Goal: Task Accomplishment & Management: Complete application form

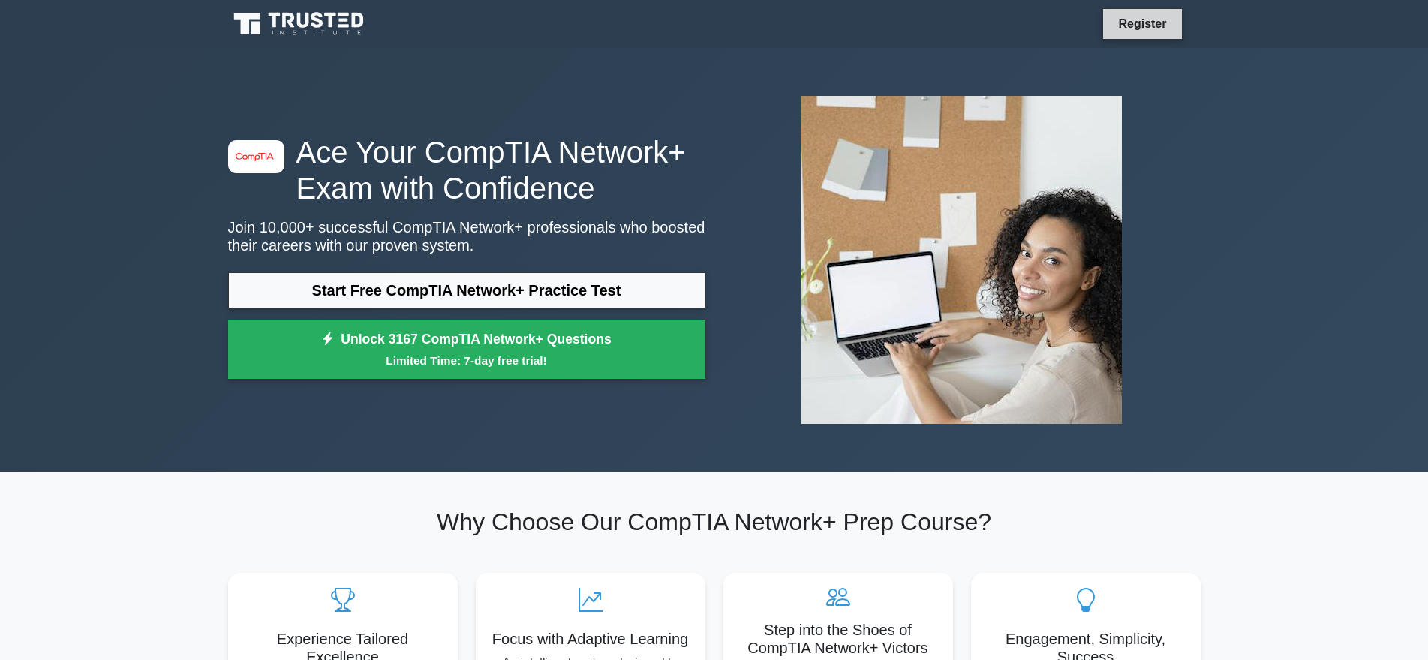
click at [1131, 21] on link "Register" at bounding box center [1142, 23] width 66 height 19
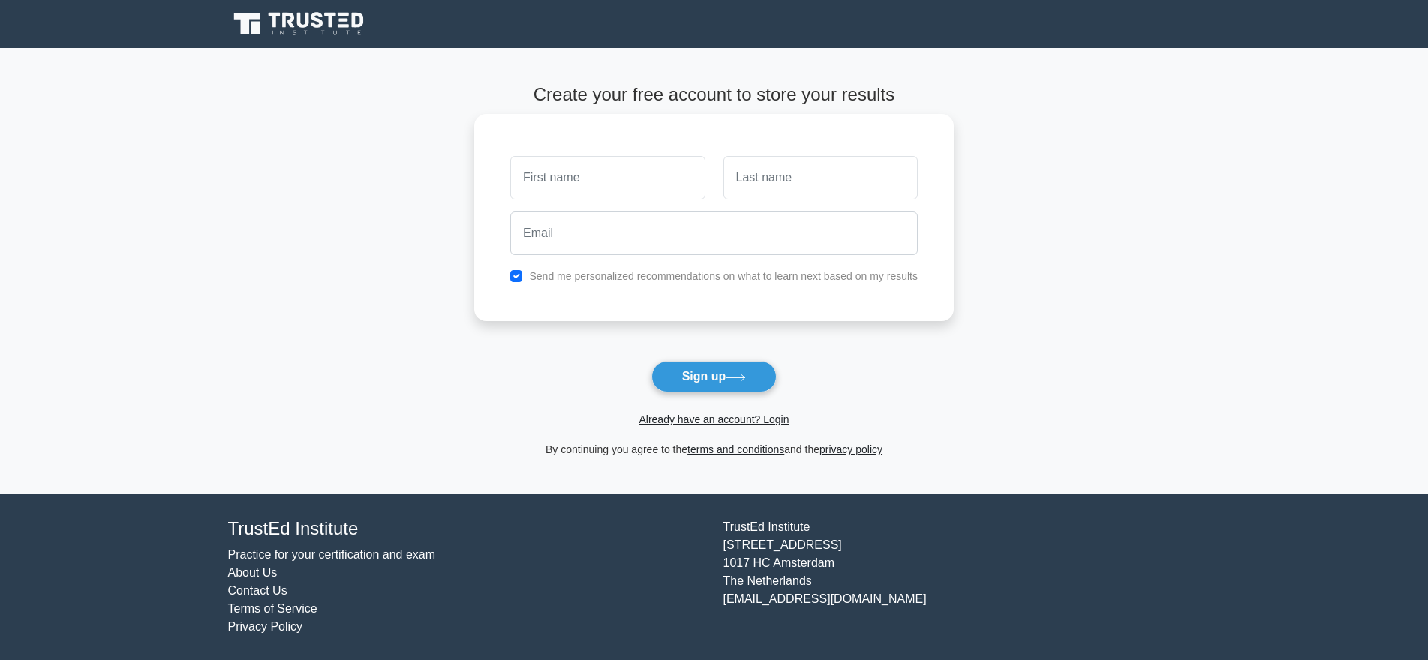
click at [581, 164] on input "text" at bounding box center [607, 178] width 194 height 44
click at [579, 177] on input "text" at bounding box center [607, 178] width 194 height 44
click at [575, 177] on input "text" at bounding box center [607, 178] width 194 height 44
click at [567, 178] on input "text" at bounding box center [607, 178] width 194 height 44
